Goal: Information Seeking & Learning: Learn about a topic

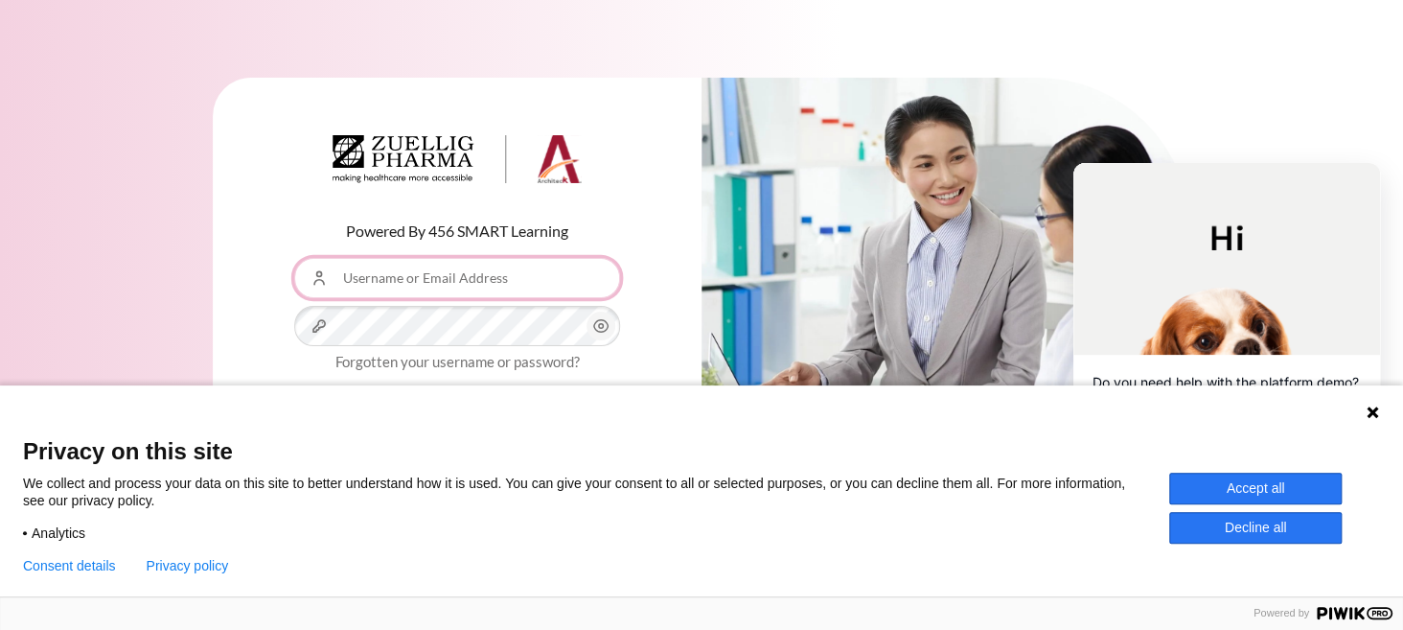
type input "[EMAIL_ADDRESS][DOMAIN_NAME]"
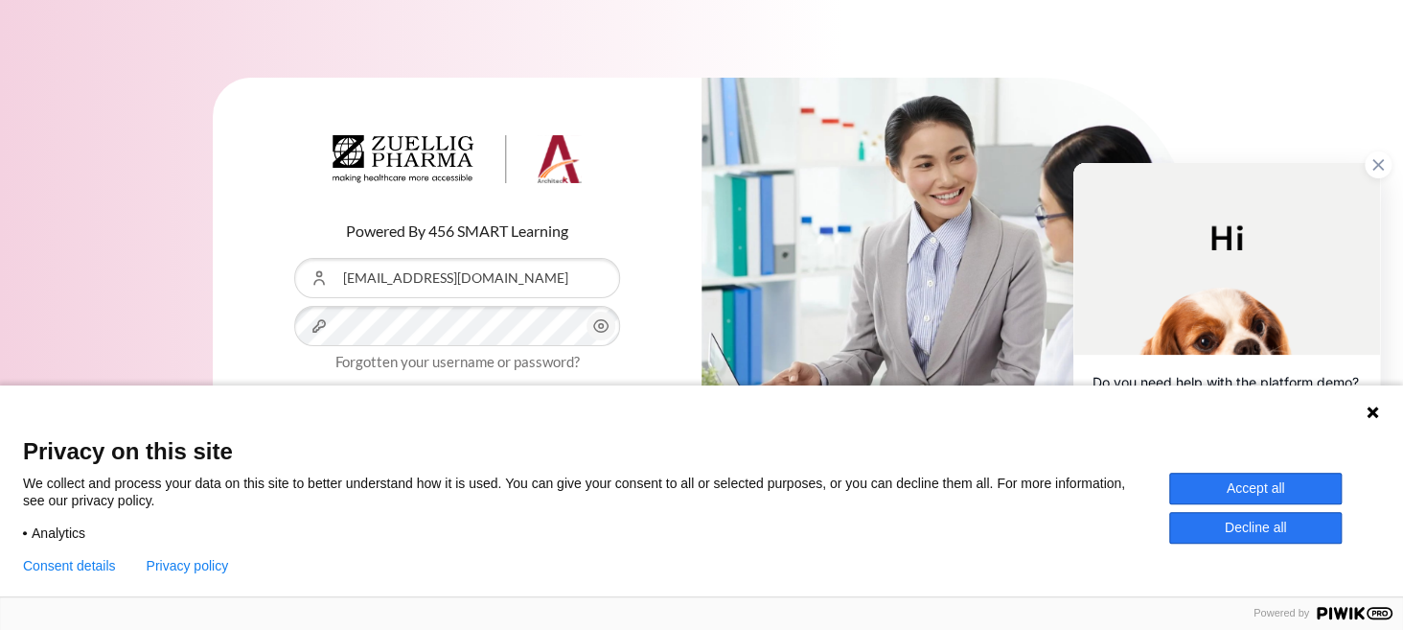
click at [1217, 499] on button "Accept all" at bounding box center [1255, 489] width 173 height 32
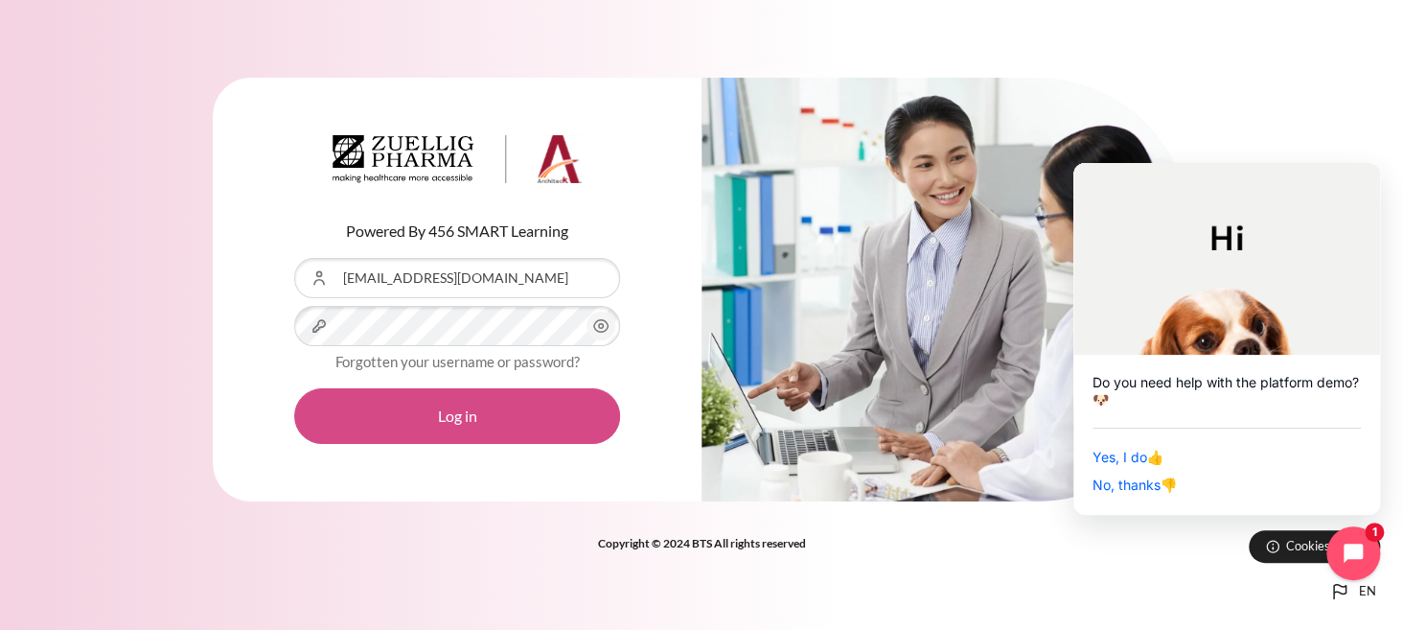
click at [478, 404] on button "Log in" at bounding box center [457, 416] width 326 height 56
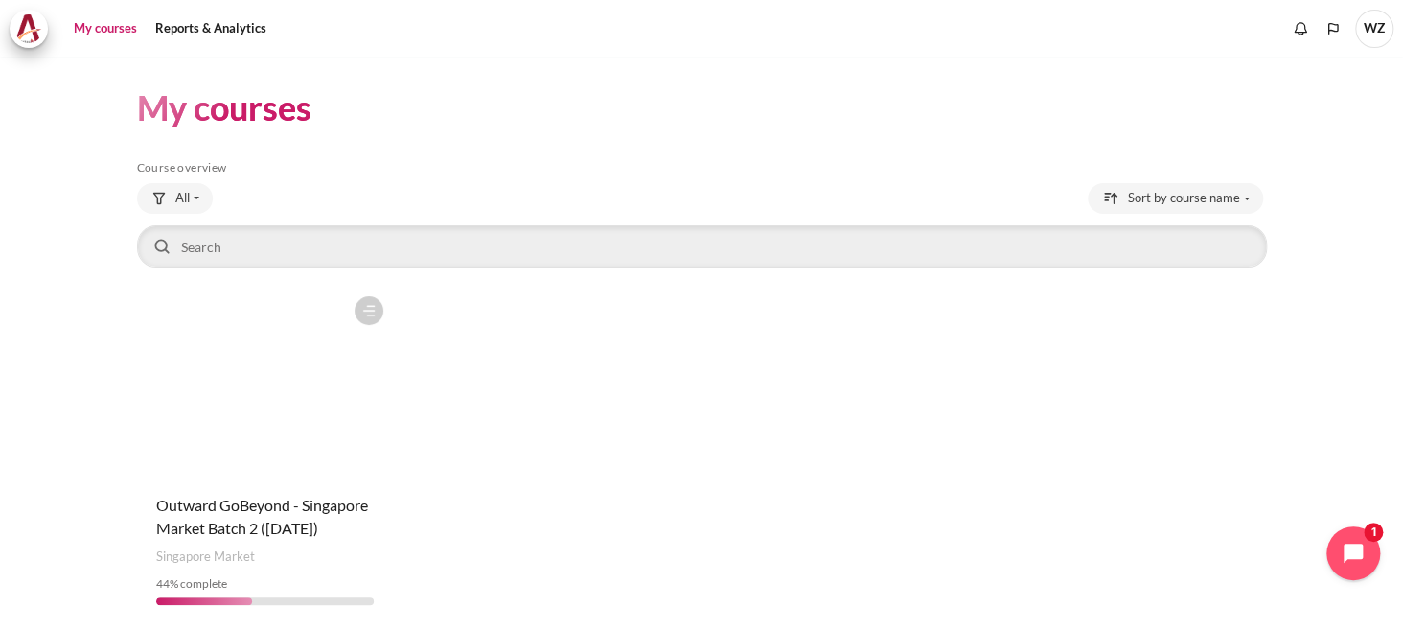
click at [342, 395] on figure "Content" at bounding box center [265, 383] width 257 height 192
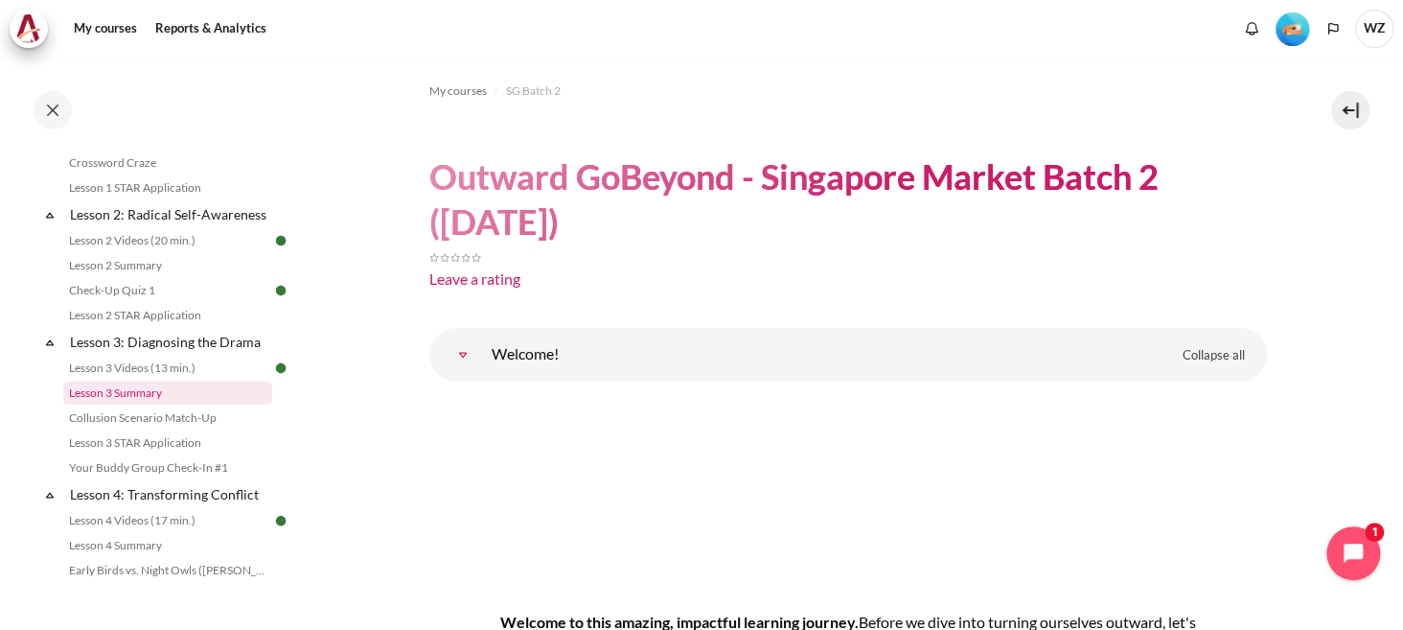
scroll to position [383, 0]
click at [177, 379] on link "Lesson 3 Videos (13 min.)" at bounding box center [167, 367] width 209 height 23
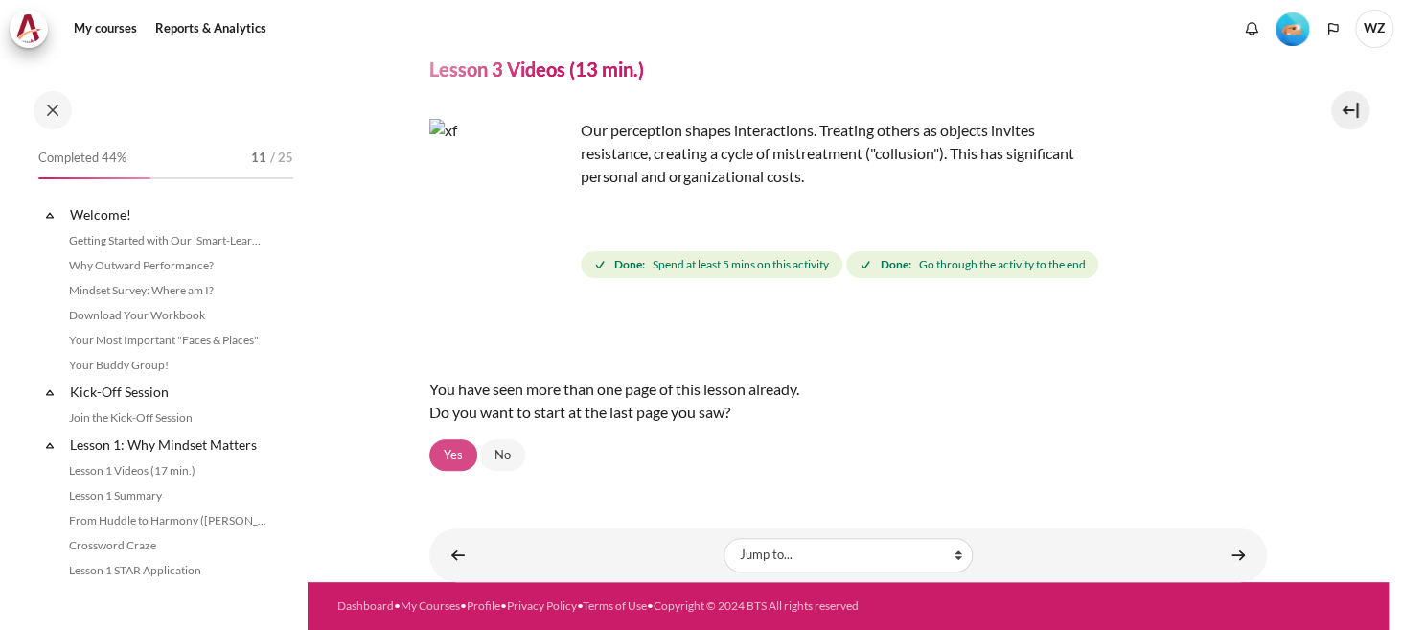
scroll to position [429, 0]
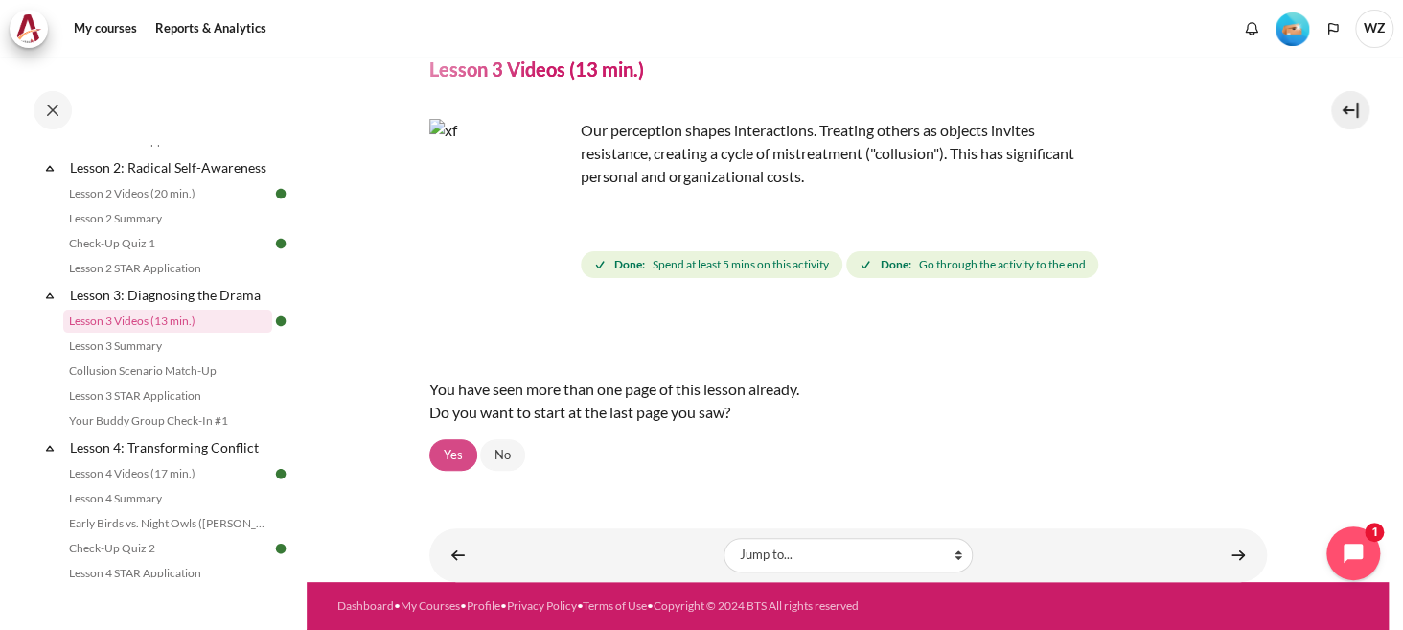
click at [443, 445] on link "Yes" at bounding box center [453, 455] width 48 height 33
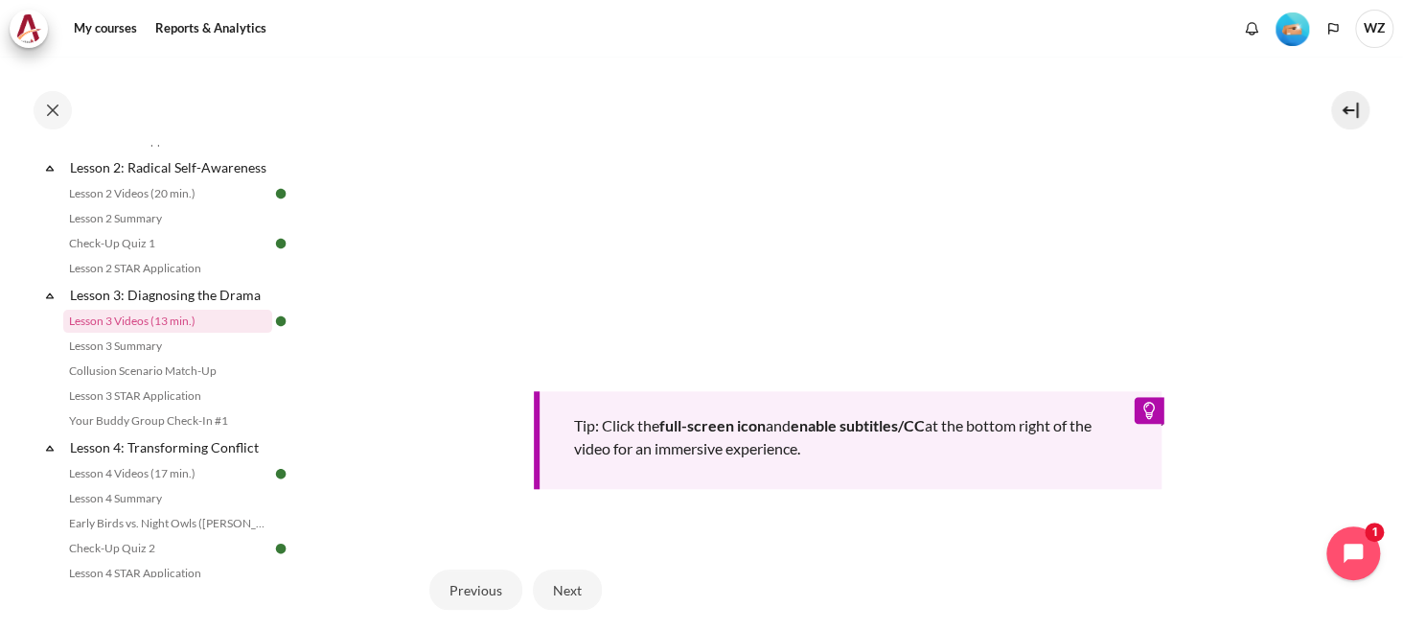
scroll to position [478, 0]
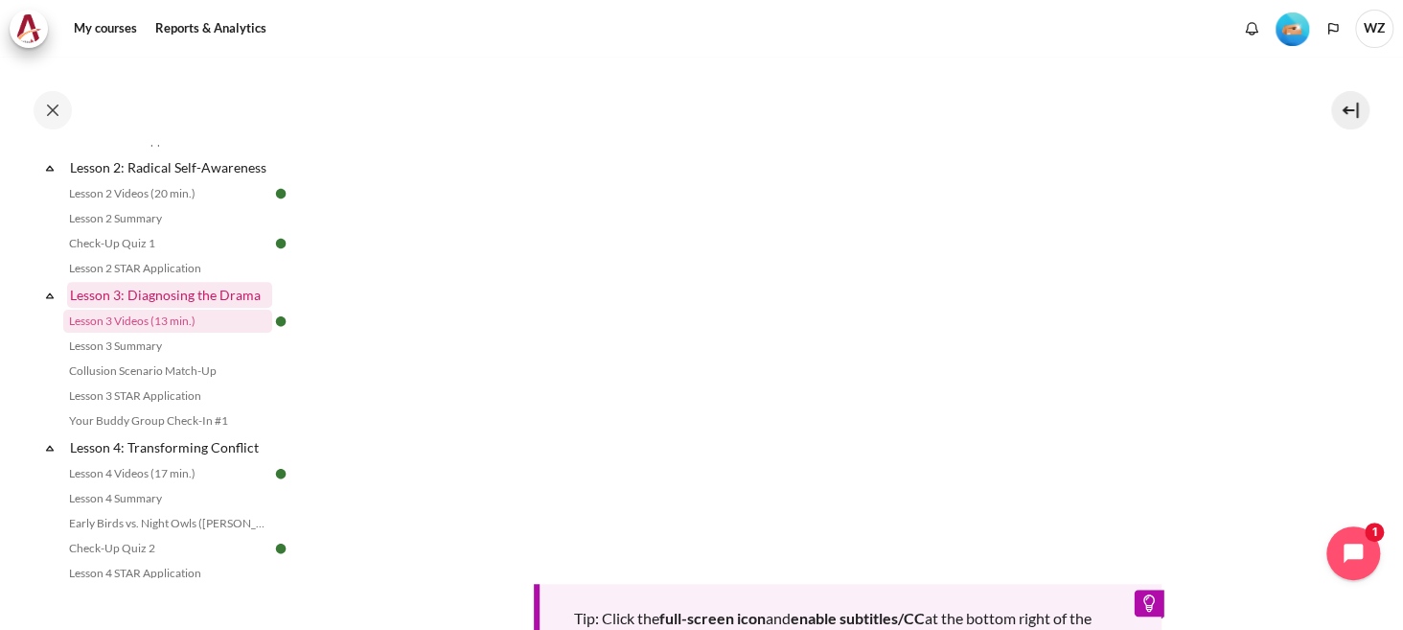
click at [187, 308] on link "Lesson 3: Diagnosing the Drama" at bounding box center [169, 295] width 205 height 26
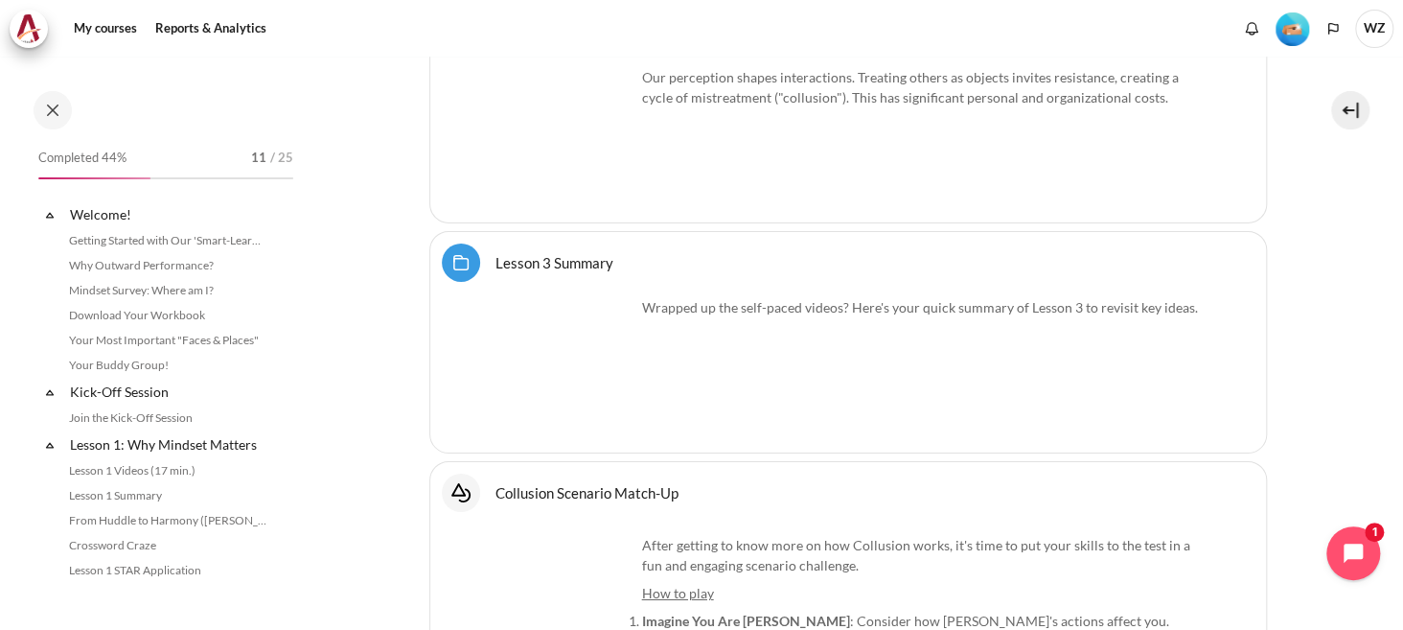
scroll to position [509, 0]
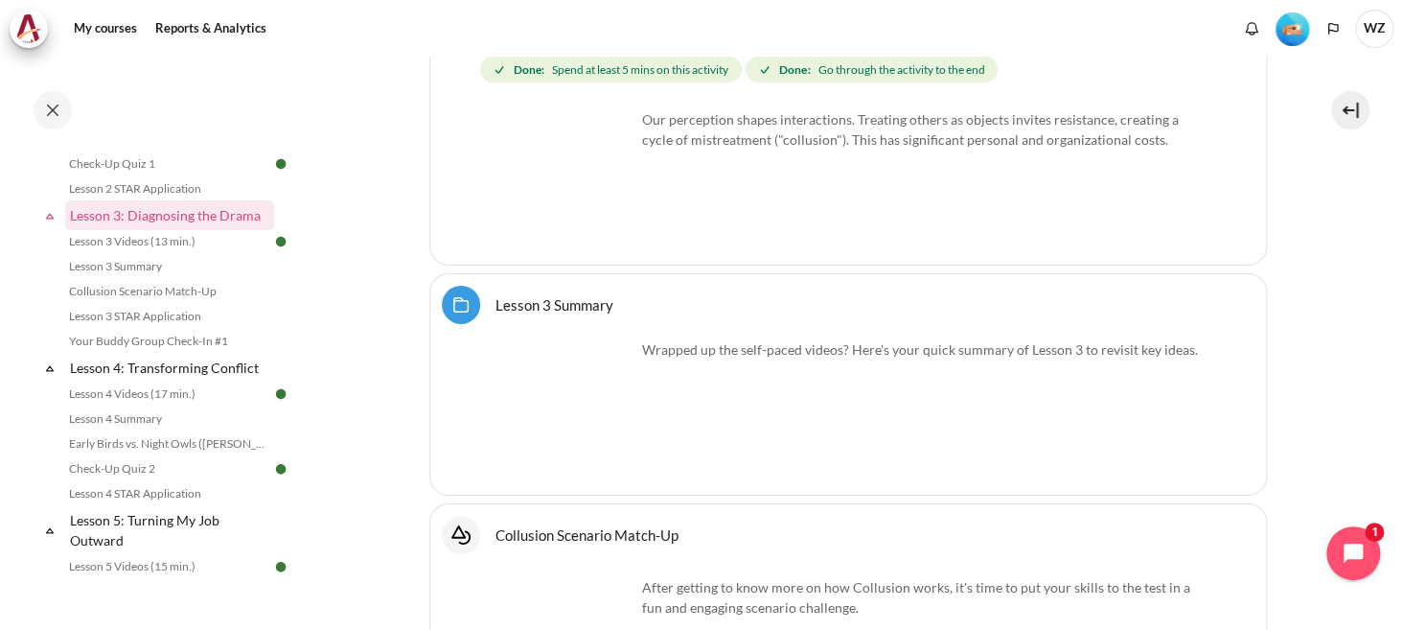
click at [558, 230] on img "Content" at bounding box center [564, 181] width 144 height 144
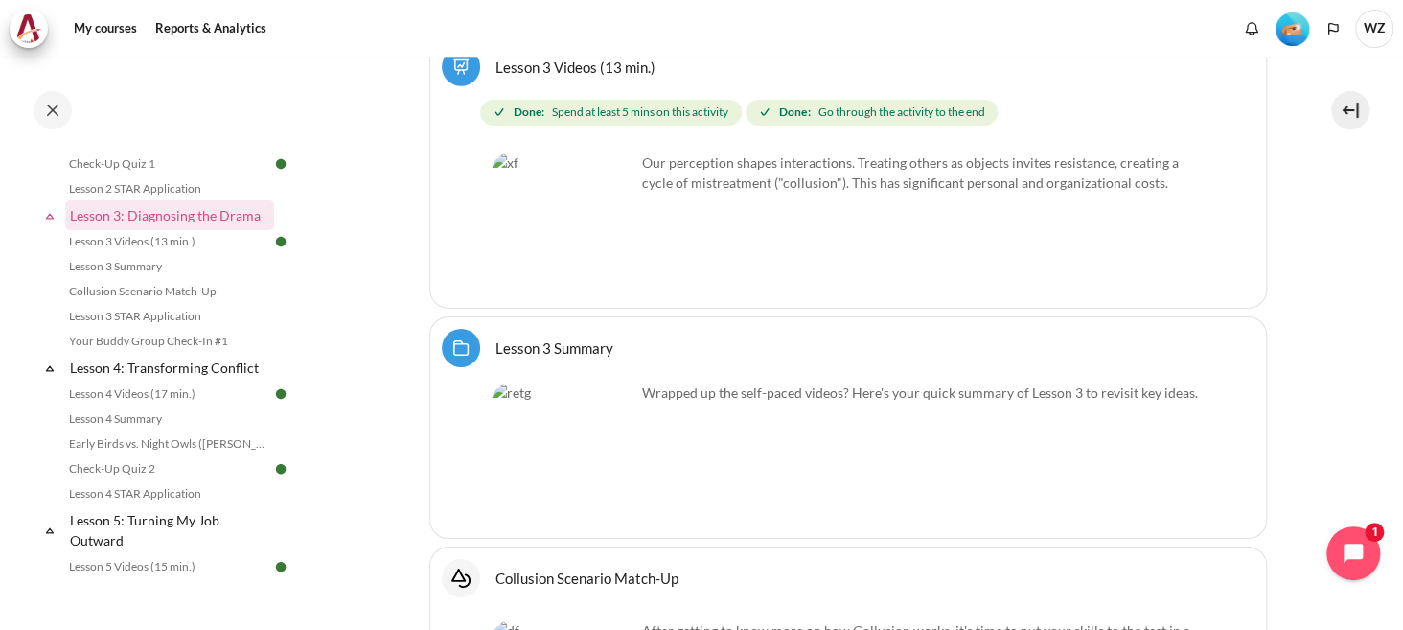
click at [513, 233] on img "Content" at bounding box center [564, 224] width 144 height 144
click at [607, 249] on img "Content" at bounding box center [564, 224] width 144 height 144
click at [552, 184] on img "Content" at bounding box center [564, 224] width 144 height 144
click at [147, 253] on link "Lesson 3 Videos (13 min.)" at bounding box center [167, 241] width 209 height 23
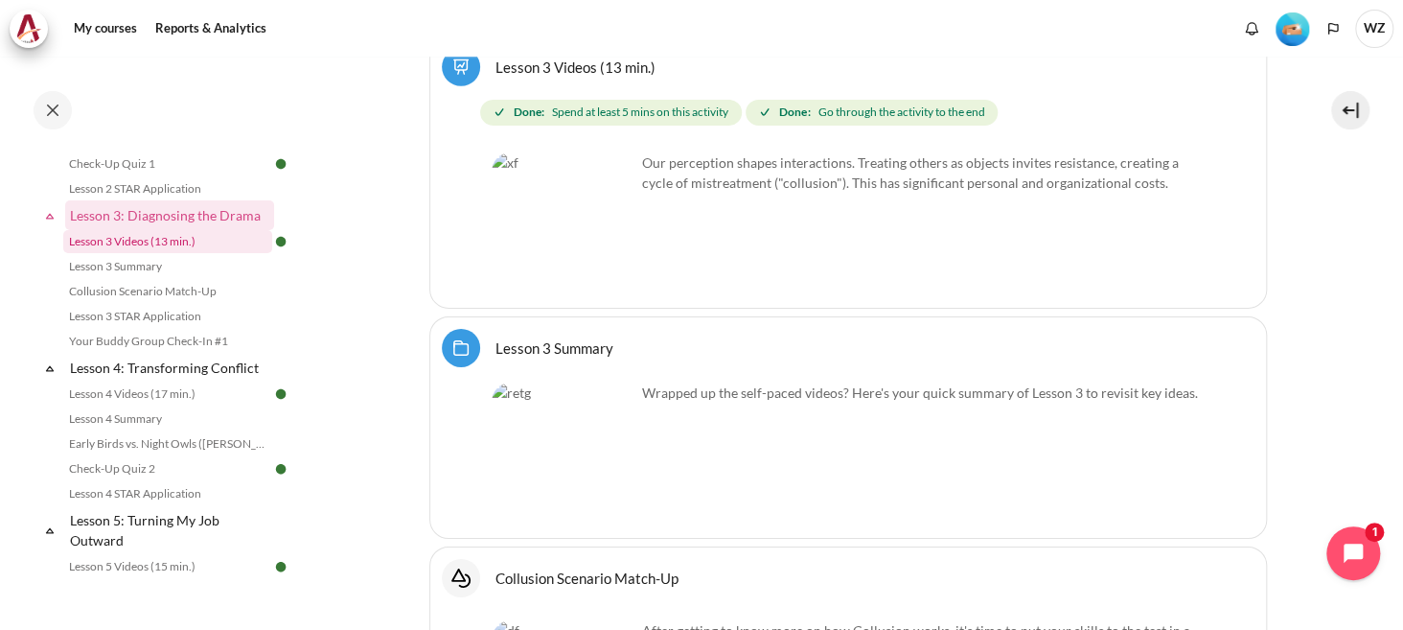
click at [147, 253] on link "Lesson 3 Videos (13 min.)" at bounding box center [167, 241] width 209 height 23
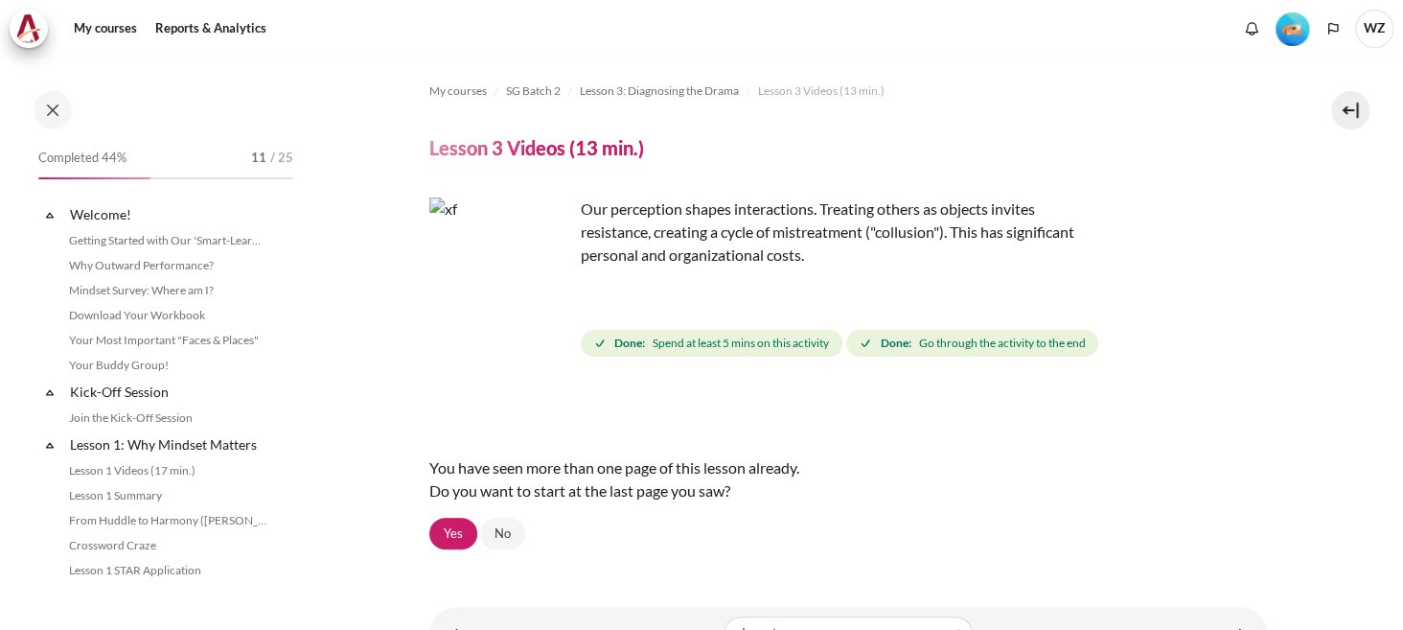
scroll to position [429, 0]
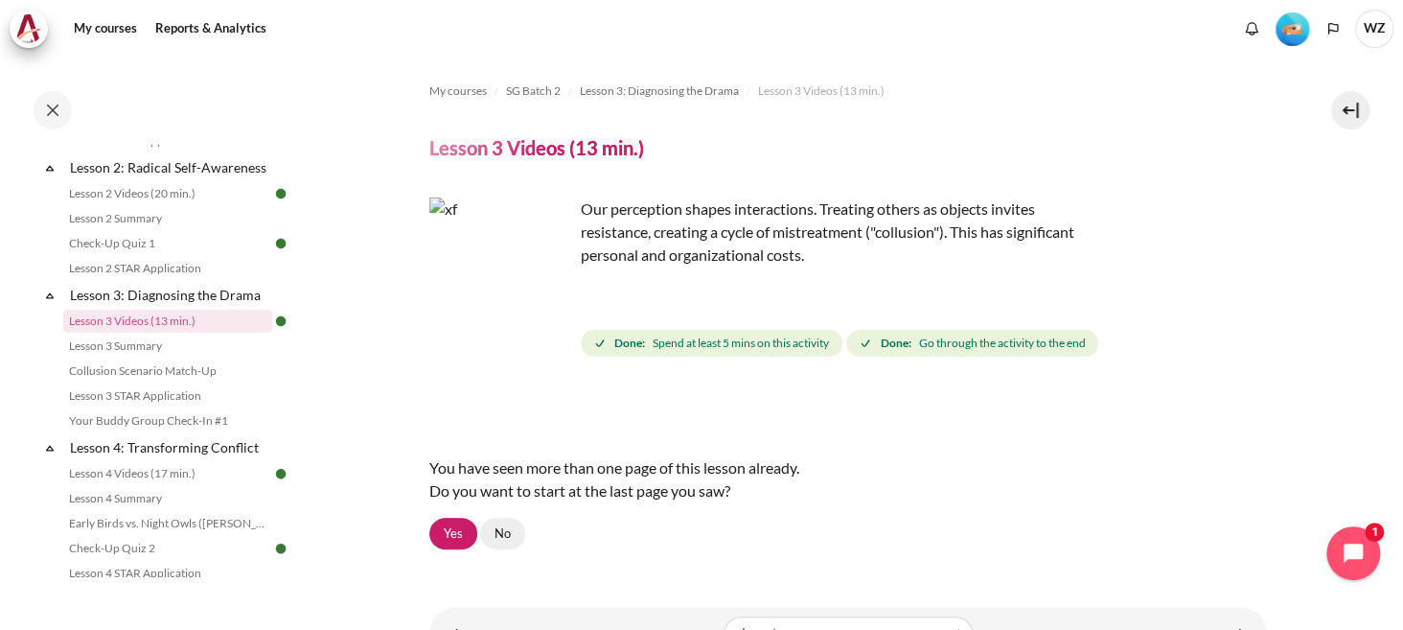
click at [504, 535] on link "No" at bounding box center [502, 534] width 45 height 33
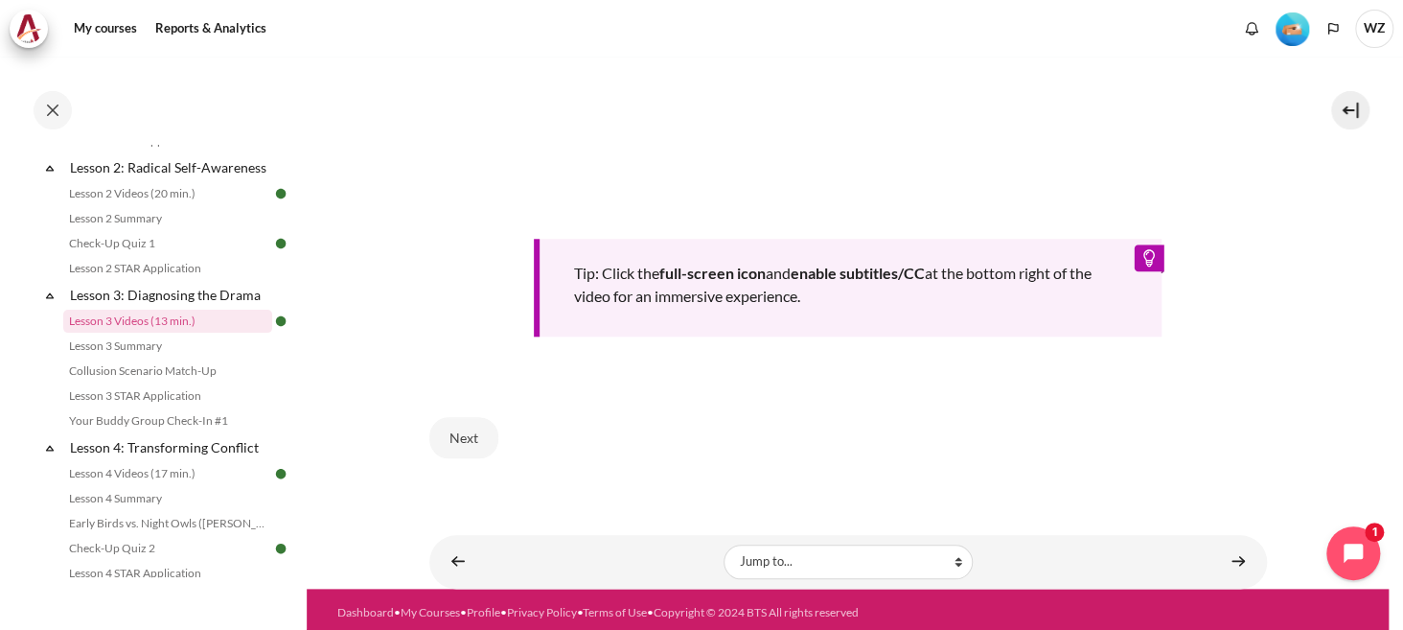
scroll to position [862, 0]
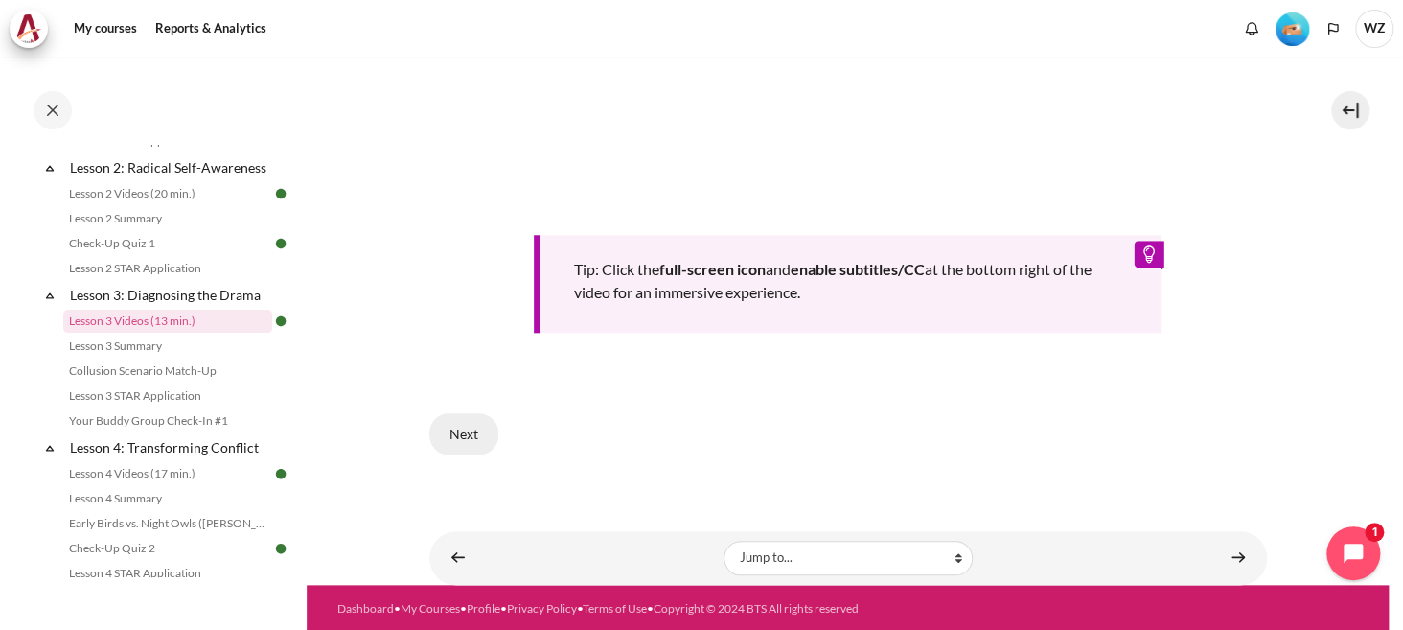
click at [469, 426] on button "Next" at bounding box center [463, 433] width 69 height 40
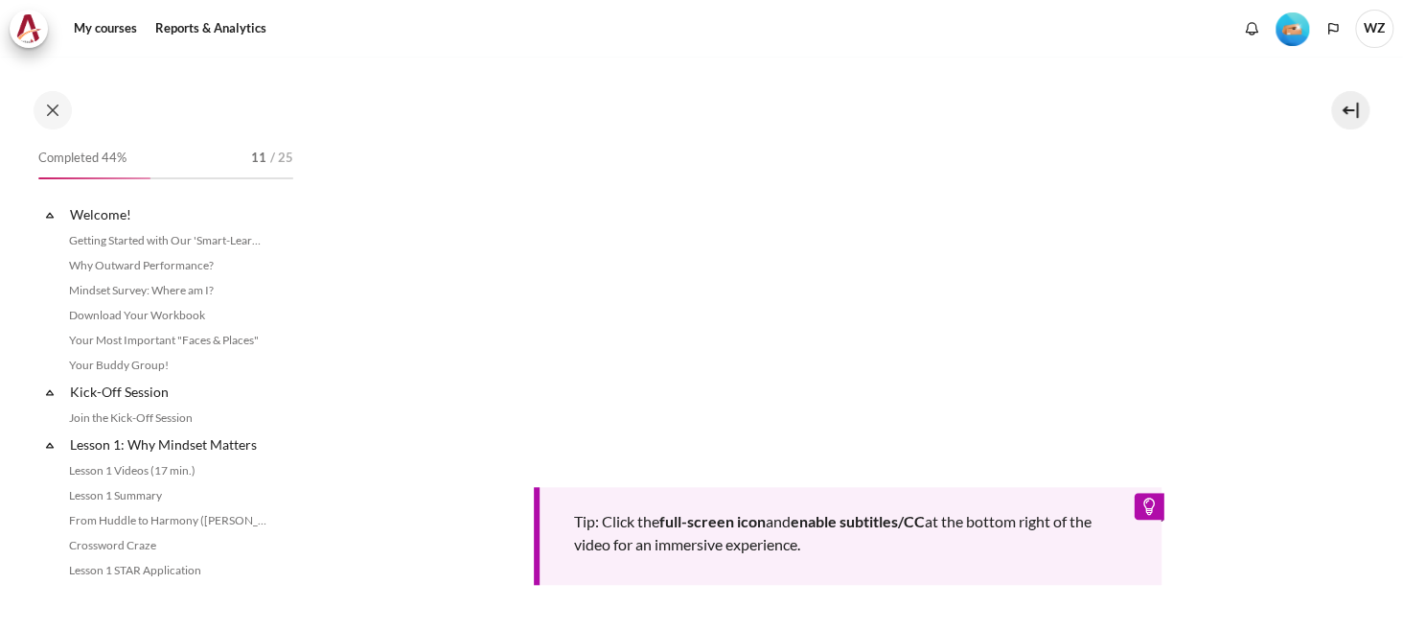
scroll to position [429, 0]
